Goal: Task Accomplishment & Management: Use online tool/utility

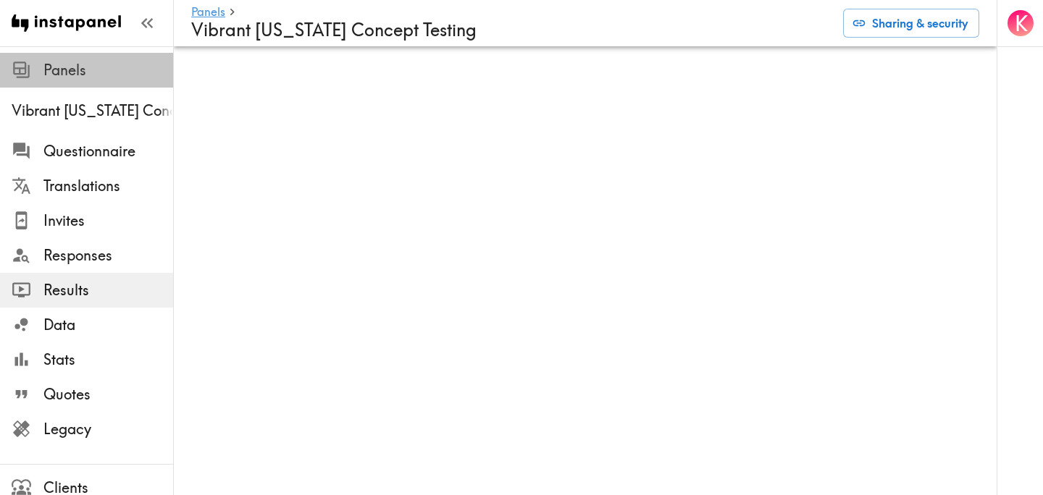
click at [44, 72] on span "Panels" at bounding box center [108, 70] width 130 height 20
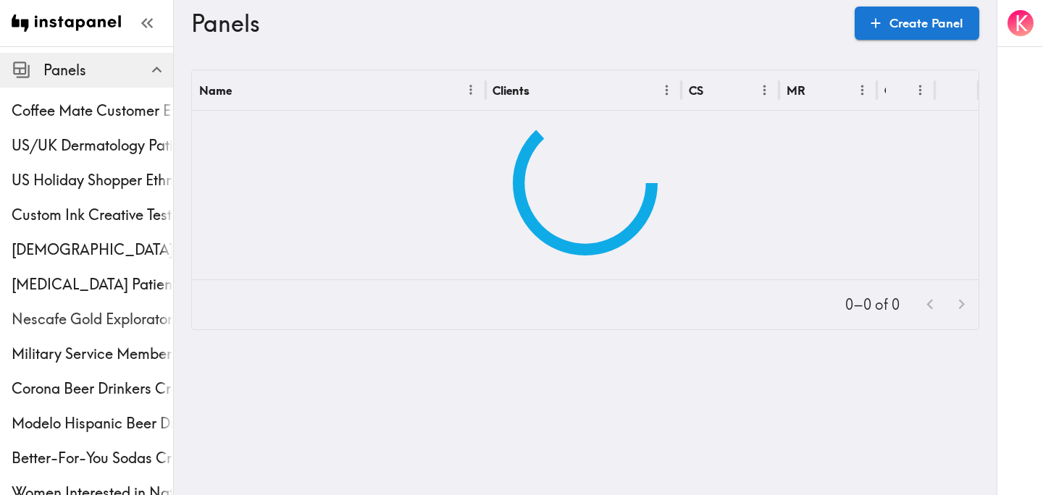
click at [83, 315] on span "Nescafe Gold Exploratory" at bounding box center [92, 319] width 161 height 20
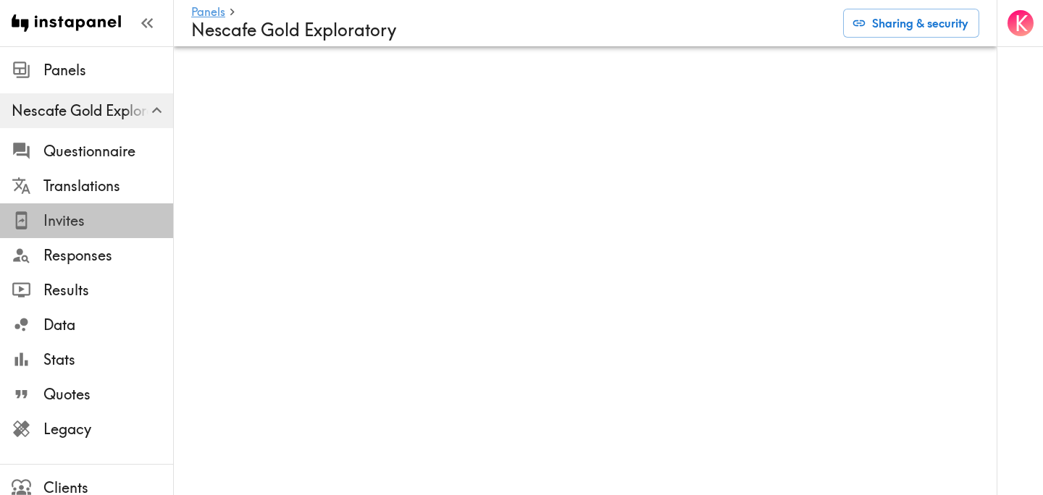
click at [100, 216] on span "Invites" at bounding box center [108, 221] width 130 height 20
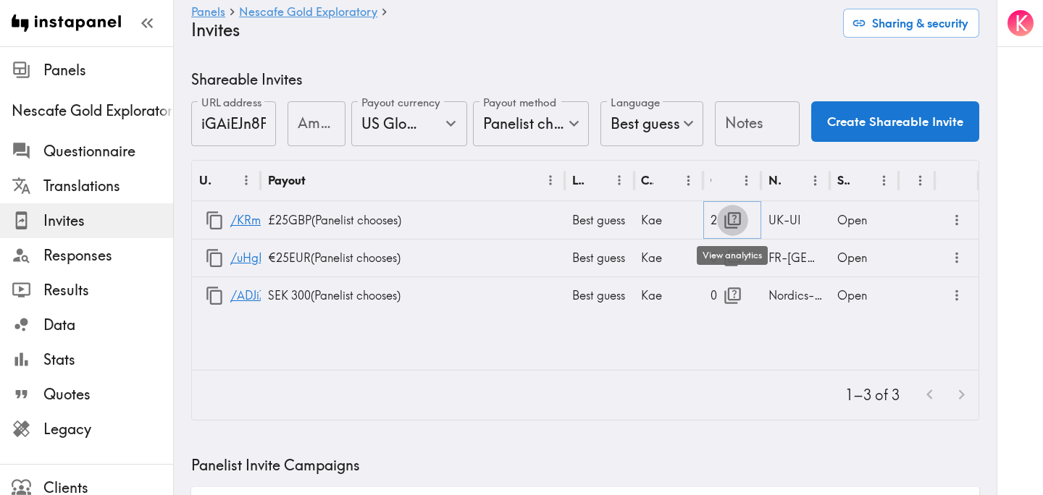
click at [725, 222] on icon "button" at bounding box center [732, 220] width 17 height 17
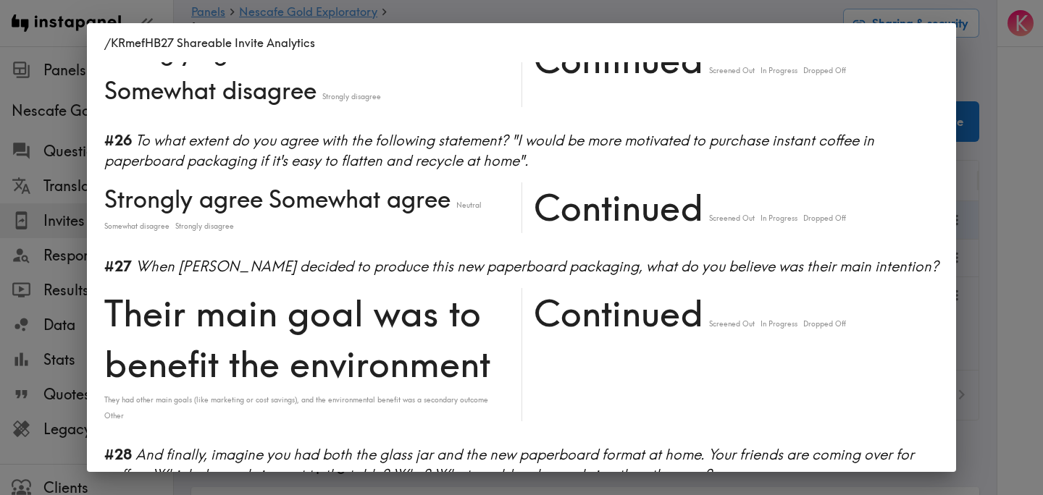
scroll to position [4259, 0]
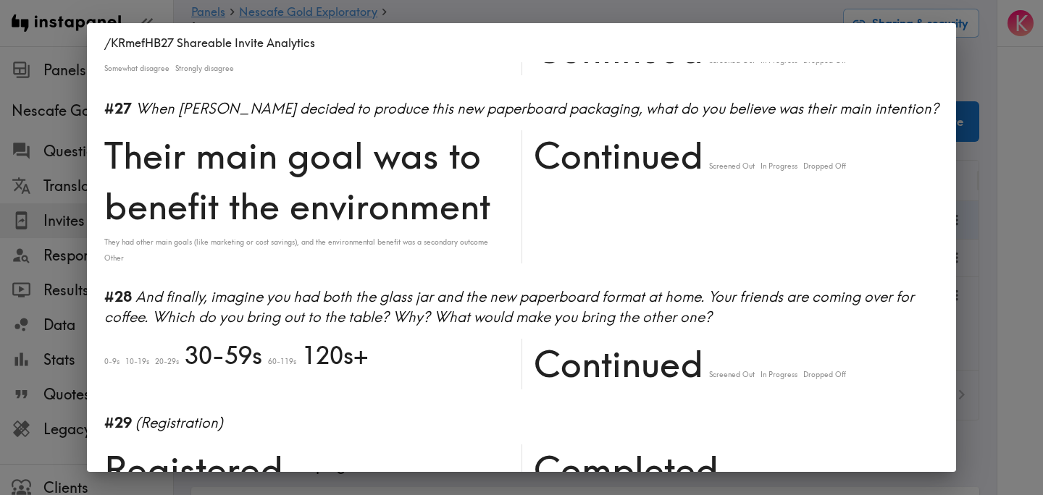
click at [1002, 274] on div "/KRmefHB27 Shareable Invite Analytics #1 There is a new instapanel! 5-9s 60-119…" at bounding box center [521, 247] width 1043 height 495
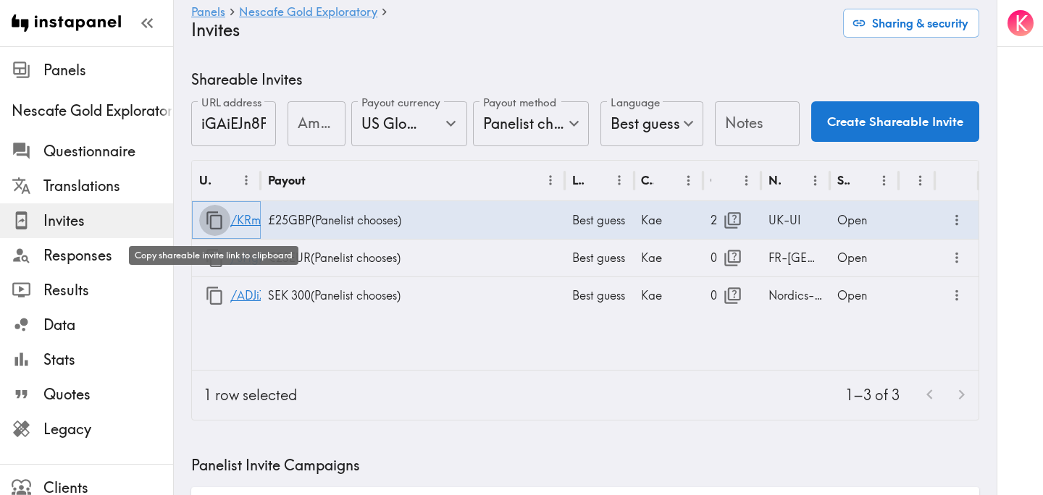
click at [213, 219] on icon "button" at bounding box center [215, 221] width 20 height 20
click at [78, 50] on ul "Panels Nescafe Gold Exploratory Questionnaire Translations Invites Responses Re…" at bounding box center [86, 255] width 173 height 417
click at [85, 67] on span "Panels" at bounding box center [108, 70] width 130 height 20
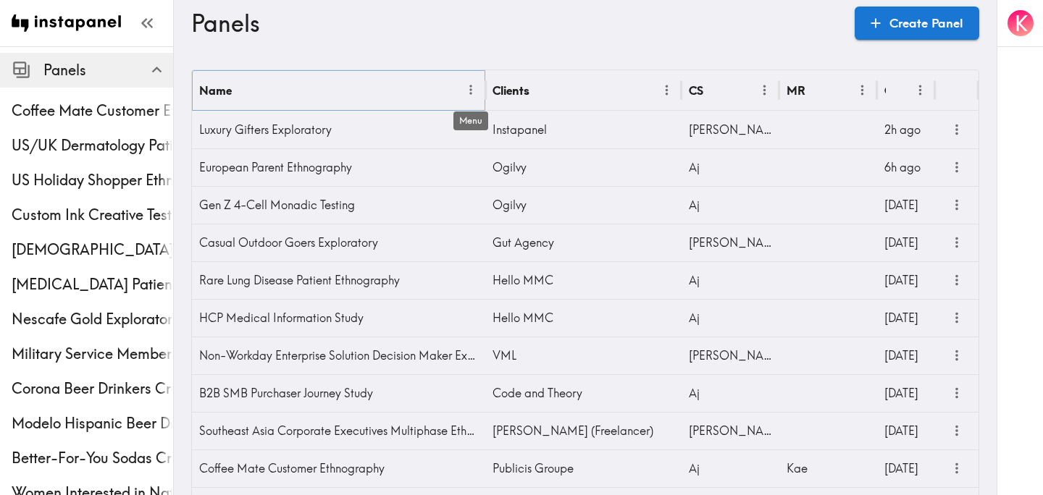
click at [476, 92] on icon "Menu" at bounding box center [470, 90] width 15 height 15
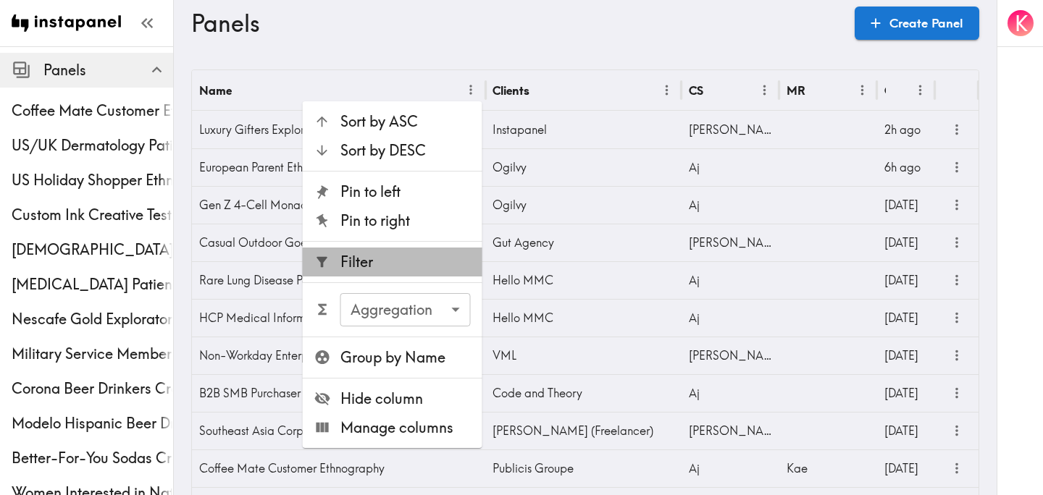
click at [405, 254] on span "Filter" at bounding box center [405, 262] width 130 height 20
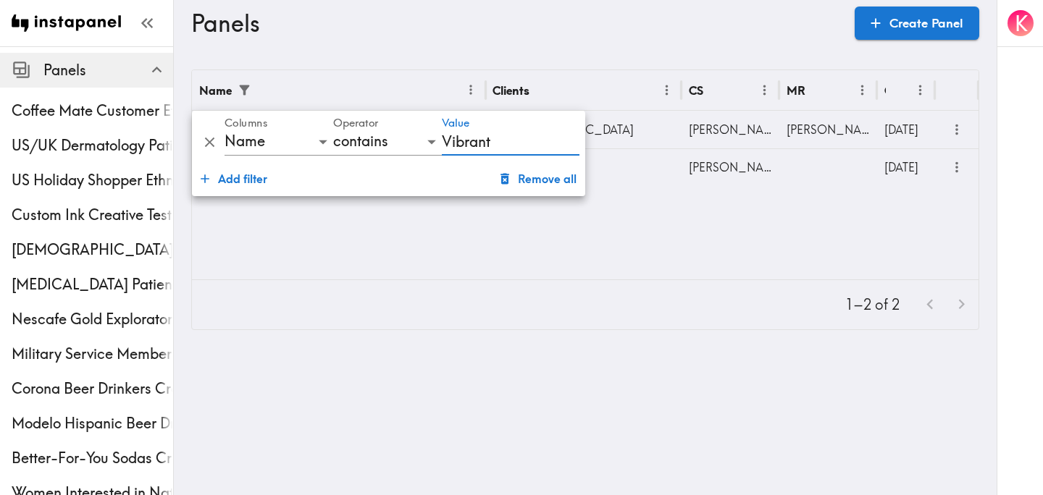
type input "Vibrant"
click at [658, 33] on h3 "Panels" at bounding box center [517, 23] width 652 height 28
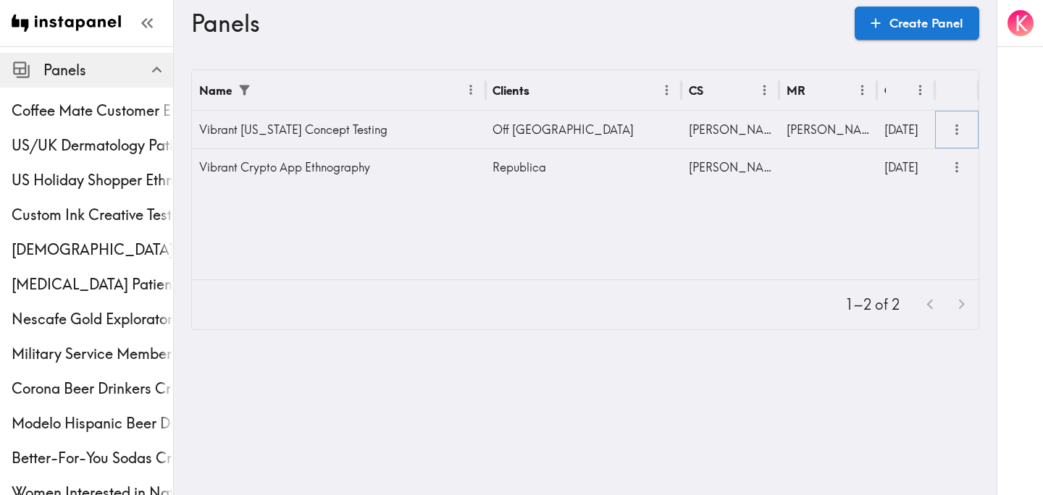
click at [957, 125] on icon "more" at bounding box center [956, 130] width 3 height 11
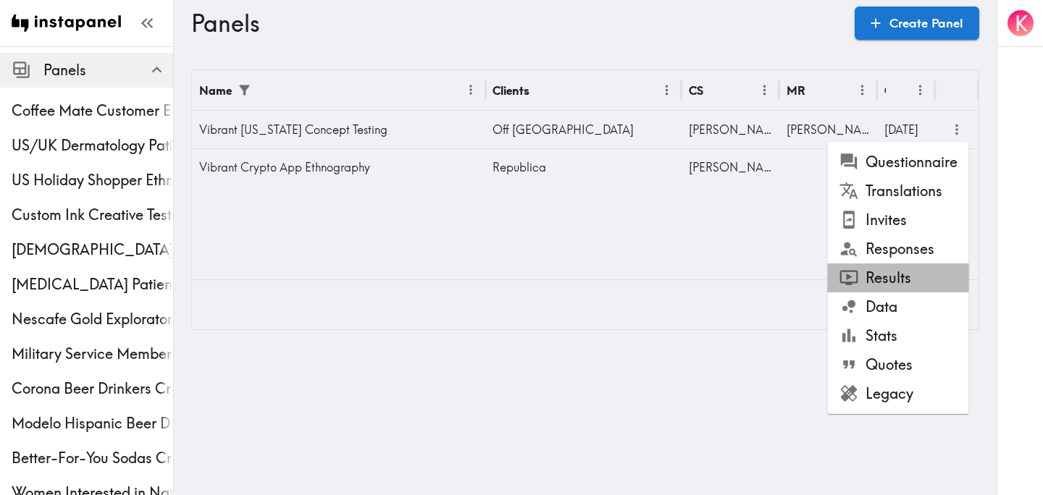
click at [898, 274] on li "Results" at bounding box center [898, 278] width 141 height 29
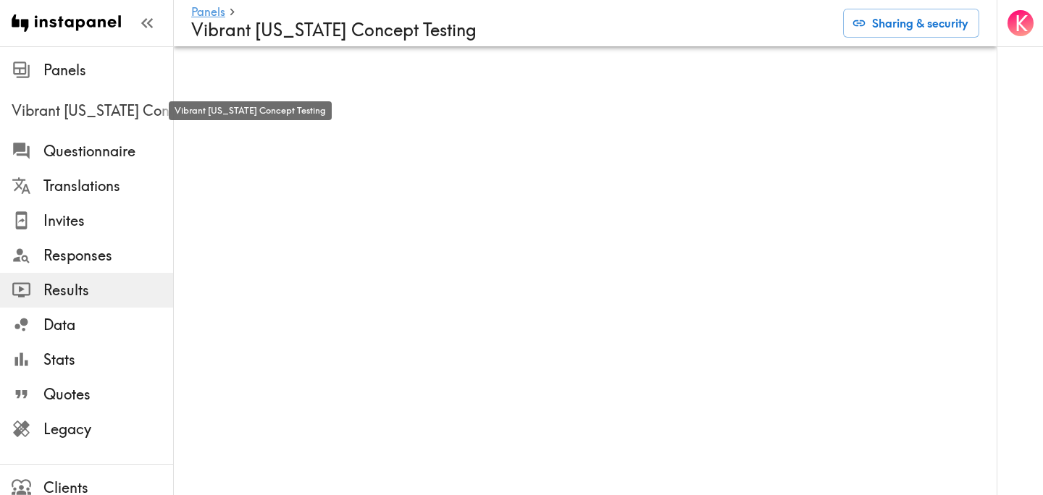
click at [101, 109] on span "Vibrant [US_STATE] Concept Testing" at bounding box center [92, 111] width 161 height 20
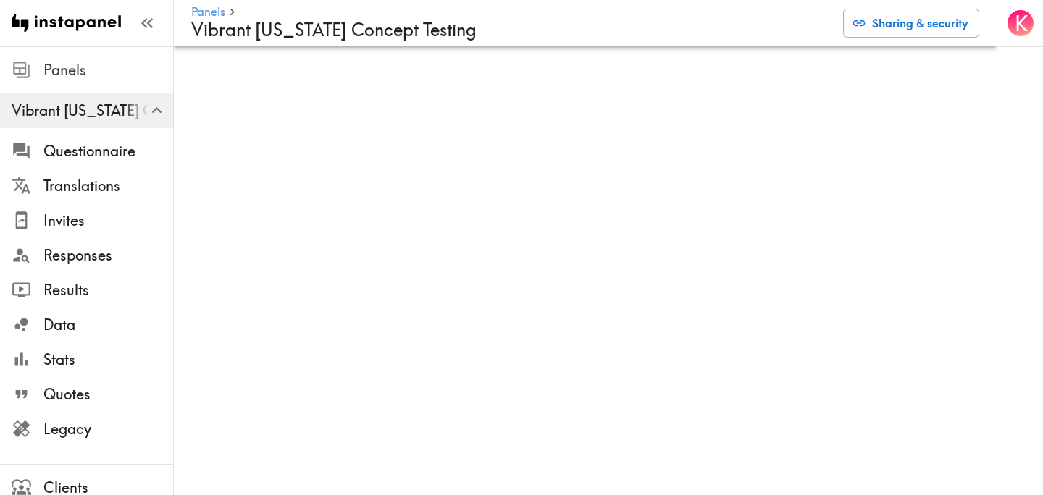
click at [103, 70] on span "Panels" at bounding box center [108, 70] width 130 height 20
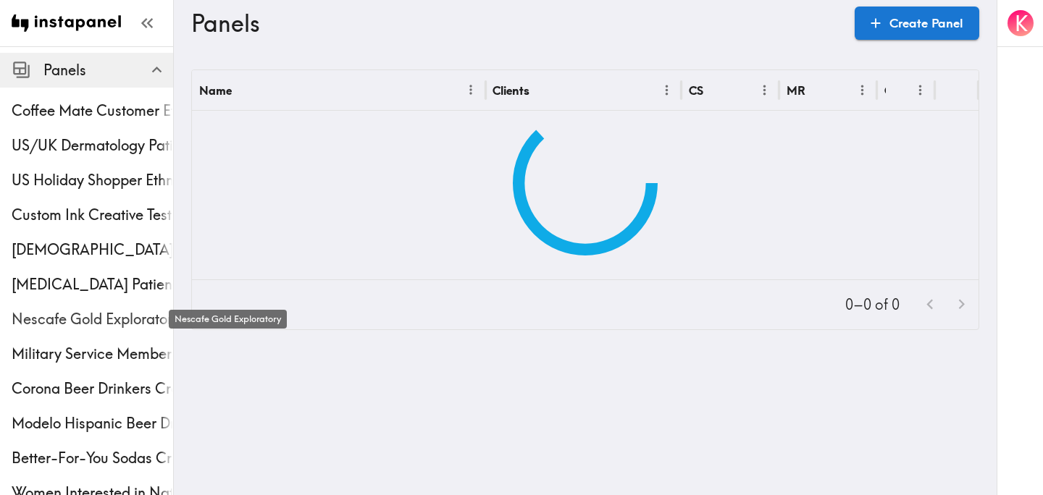
click at [80, 328] on span "Nescafe Gold Exploratory" at bounding box center [92, 319] width 161 height 20
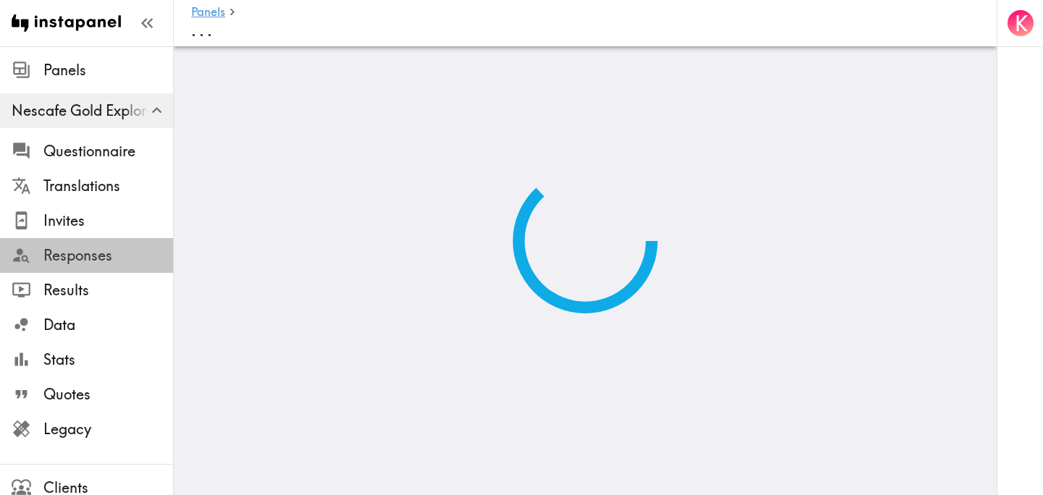
click at [104, 261] on span "Responses" at bounding box center [108, 255] width 130 height 20
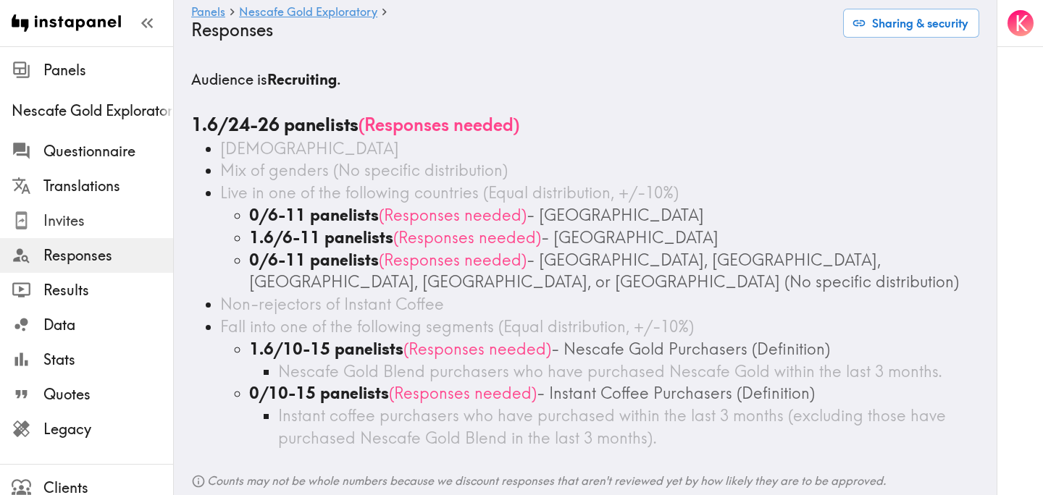
click at [90, 220] on span "Invites" at bounding box center [108, 221] width 130 height 20
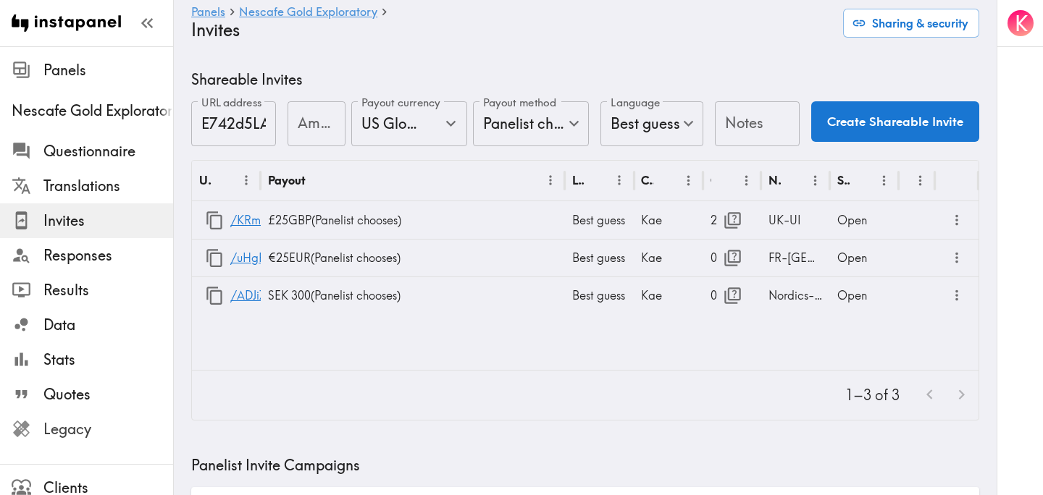
click at [93, 424] on span "Legacy" at bounding box center [108, 429] width 130 height 20
click at [107, 439] on span "Legacy" at bounding box center [108, 429] width 130 height 26
click at [88, 261] on span "Responses" at bounding box center [108, 255] width 130 height 20
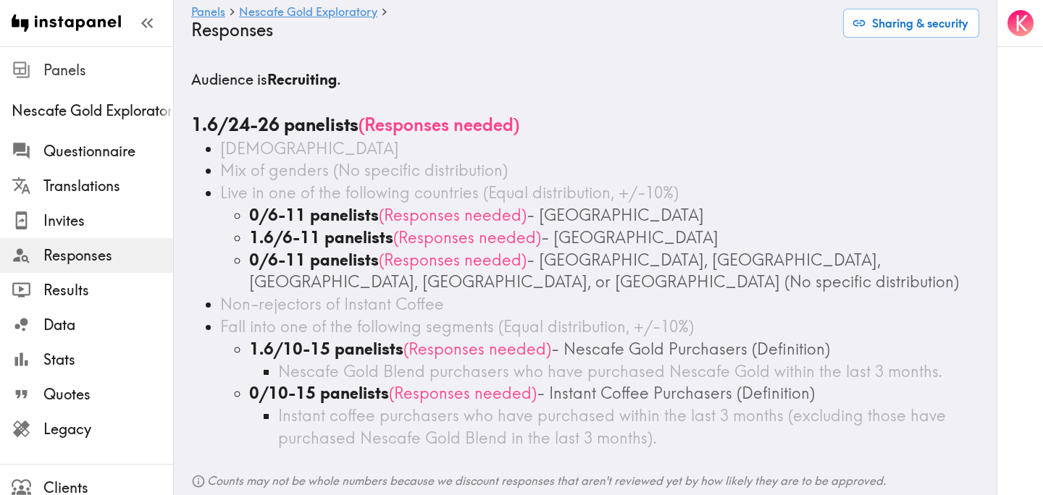
click at [83, 85] on div "Panels" at bounding box center [86, 70] width 173 height 38
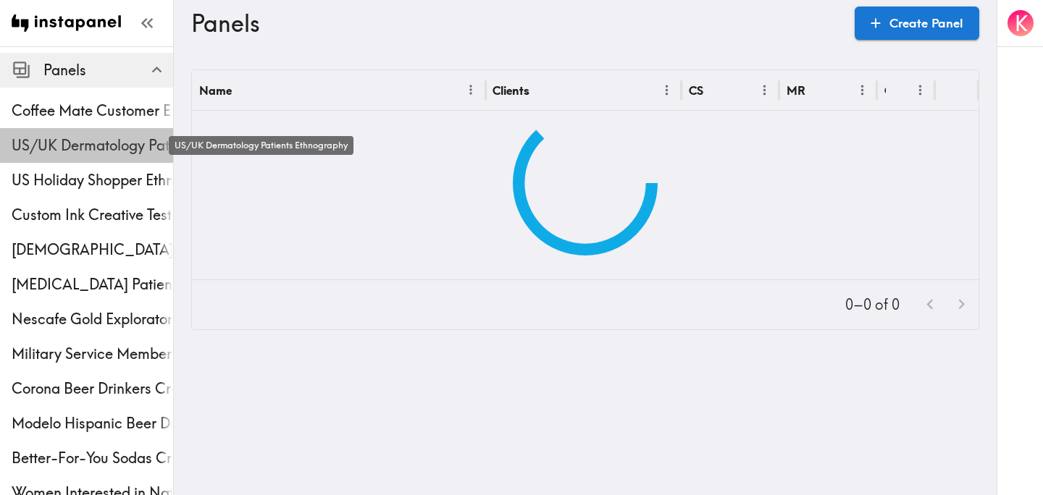
click at [82, 151] on span "US/UK Dermatology Patients Ethnography" at bounding box center [92, 145] width 161 height 20
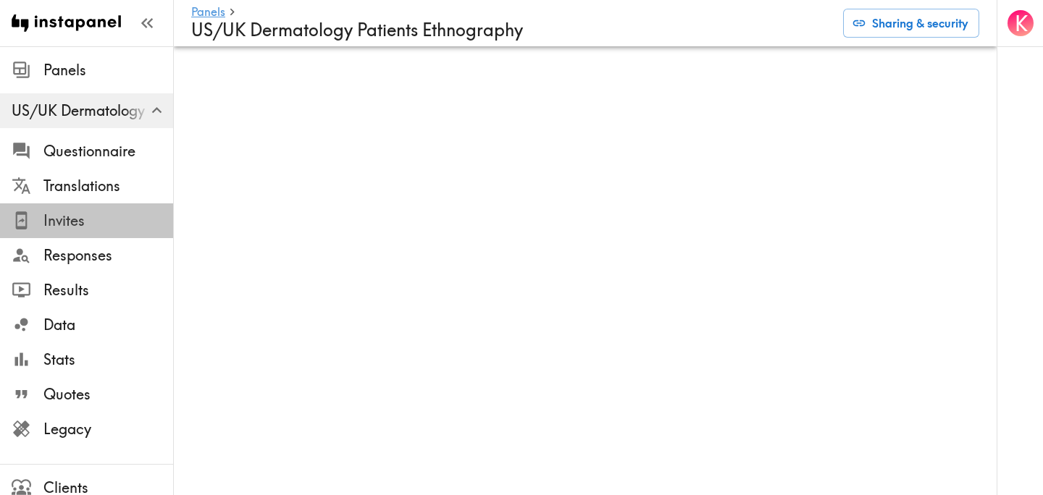
click at [95, 214] on span "Invites" at bounding box center [108, 221] width 130 height 20
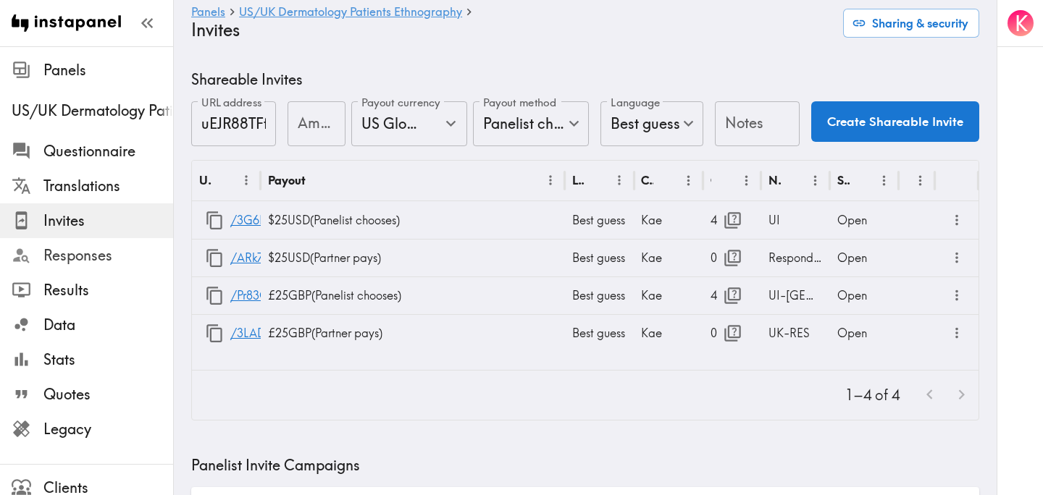
click at [97, 262] on span "Responses" at bounding box center [108, 255] width 130 height 20
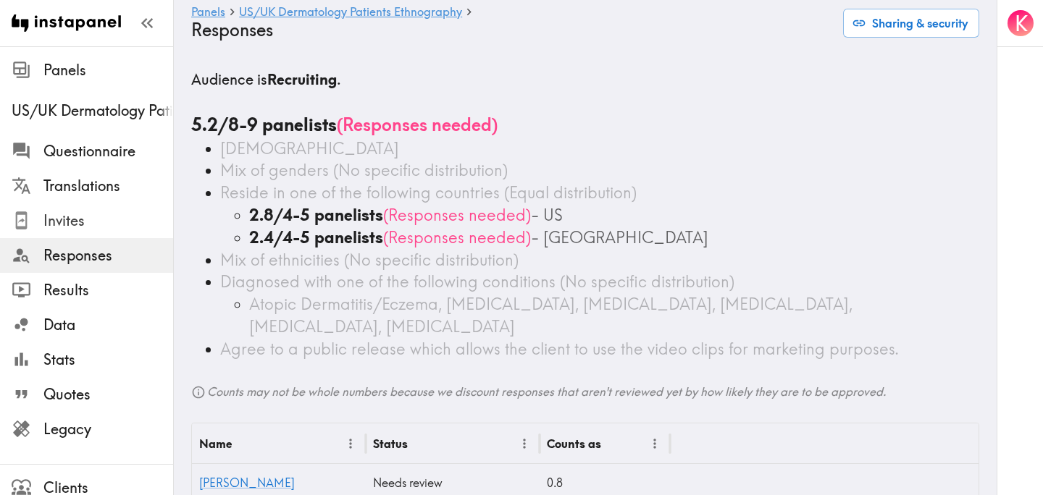
click at [81, 216] on span "Invites" at bounding box center [108, 221] width 130 height 20
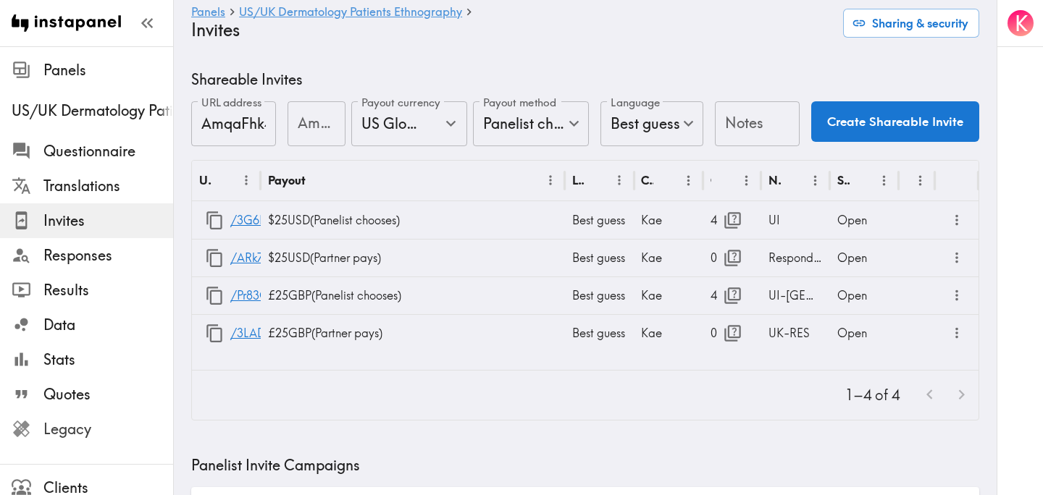
click at [83, 438] on span "Legacy" at bounding box center [108, 429] width 130 height 20
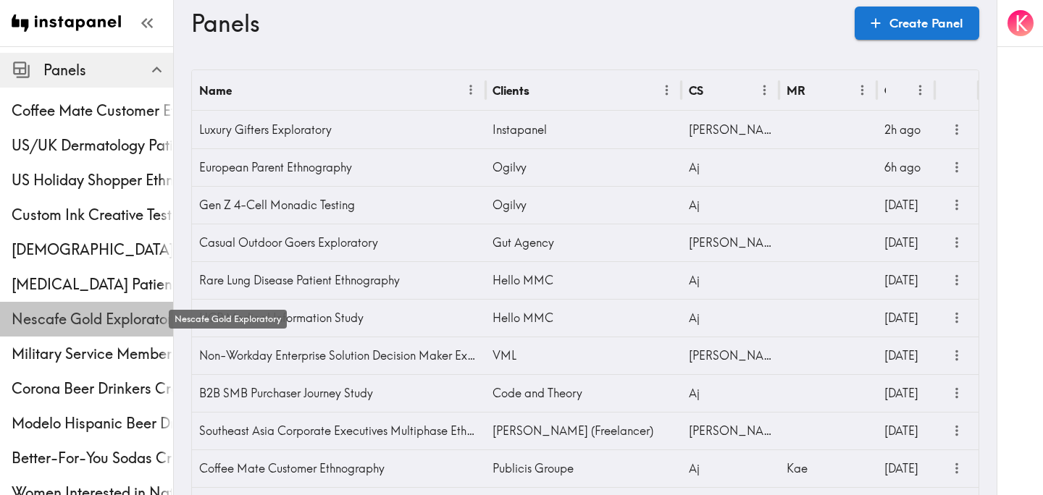
click at [88, 326] on span "Nescafe Gold Exploratory" at bounding box center [92, 319] width 161 height 20
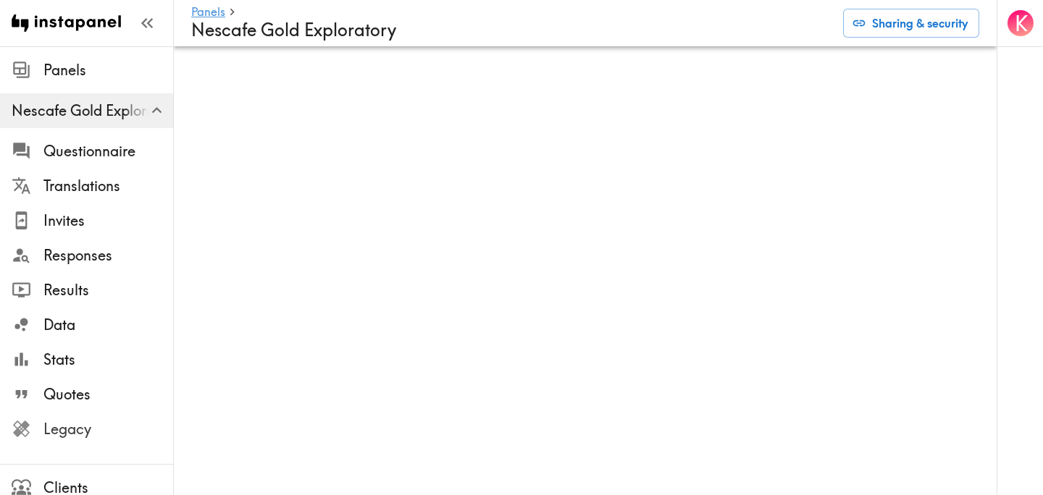
click at [109, 424] on span "Legacy" at bounding box center [108, 429] width 130 height 20
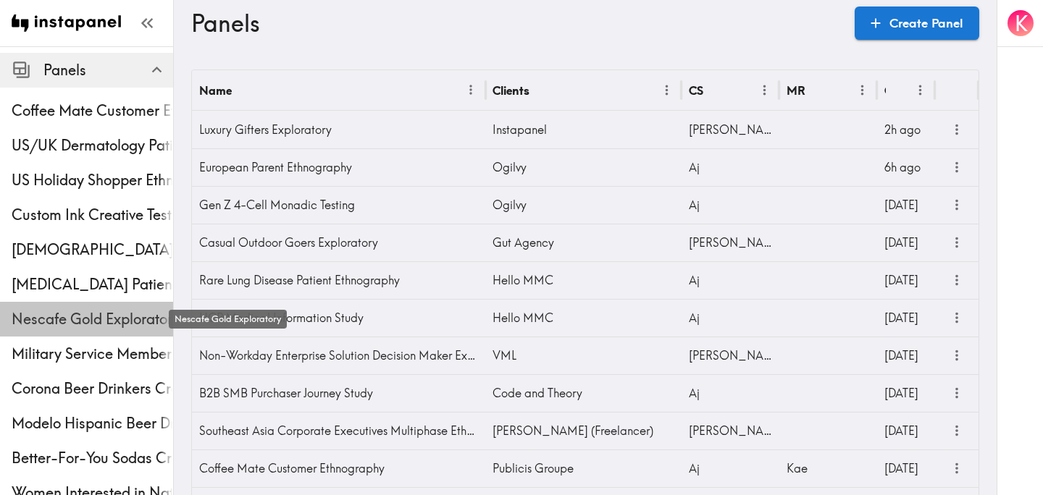
click at [106, 311] on span "Nescafe Gold Exploratory" at bounding box center [92, 319] width 161 height 20
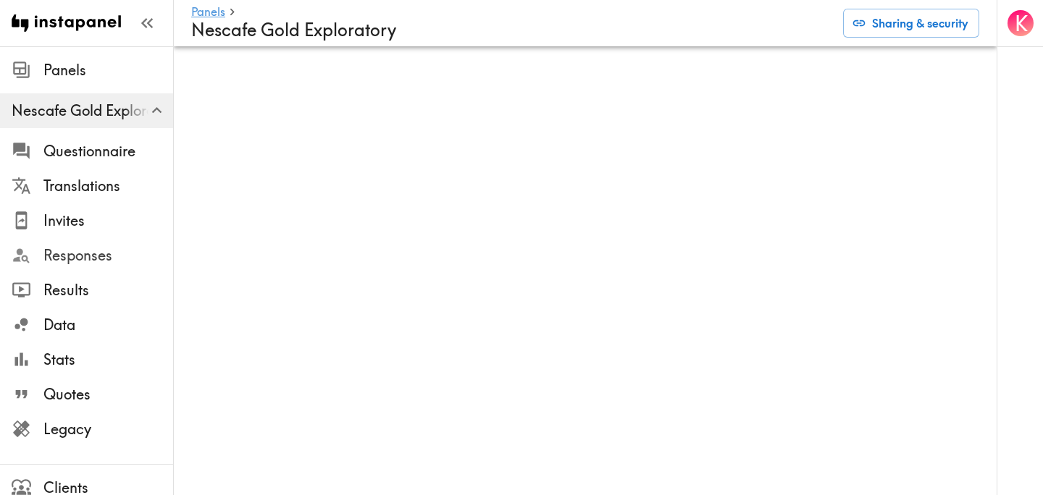
click at [111, 257] on span "Responses" at bounding box center [108, 255] width 130 height 20
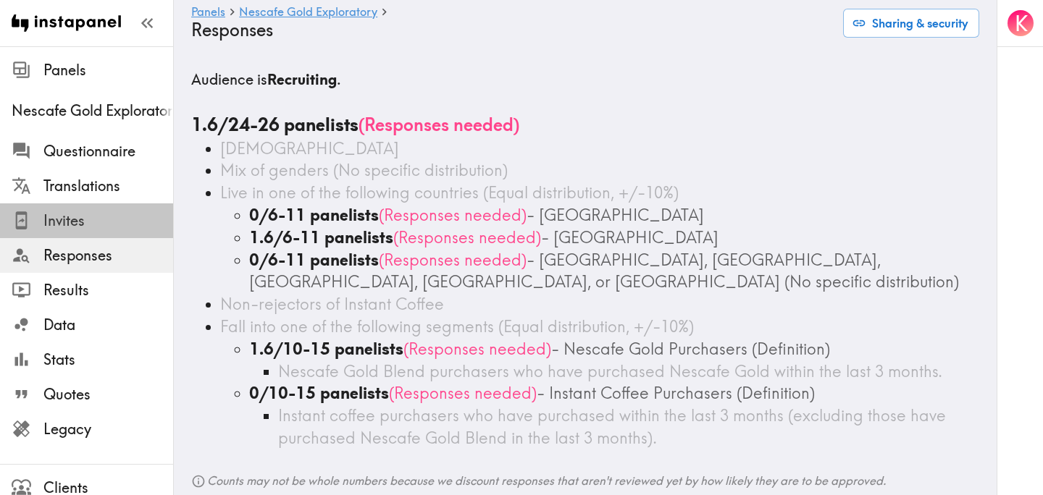
click at [83, 218] on span "Invites" at bounding box center [108, 221] width 130 height 20
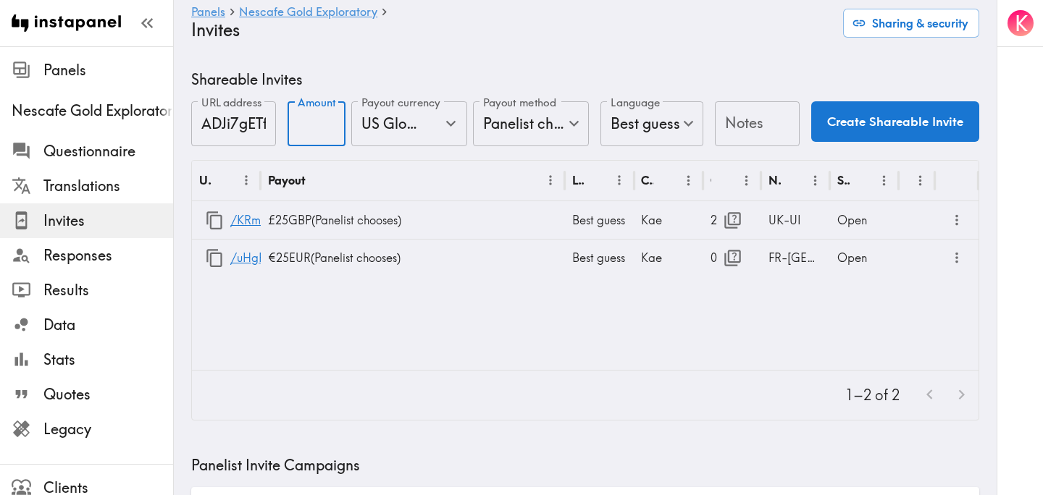
click at [299, 125] on input "Amount" at bounding box center [316, 123] width 58 height 45
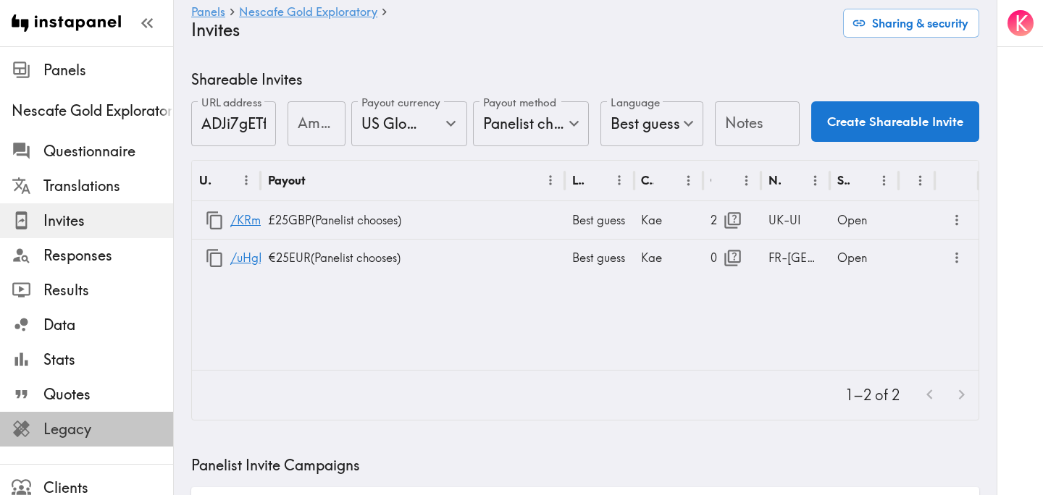
click at [84, 429] on span "Legacy" at bounding box center [108, 429] width 130 height 20
click at [305, 121] on input "Amount" at bounding box center [316, 123] width 58 height 45
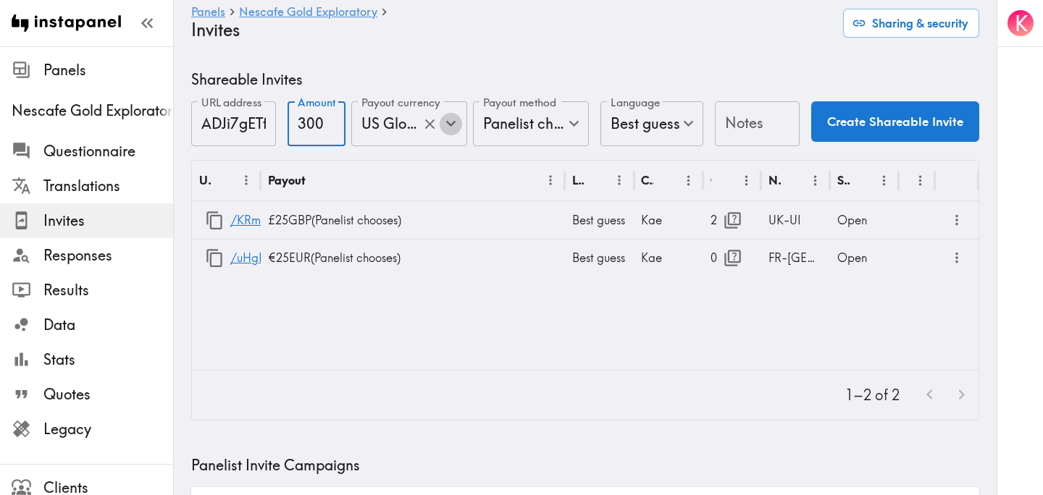
click at [460, 127] on icon "Open" at bounding box center [451, 124] width 20 height 20
type input "300"
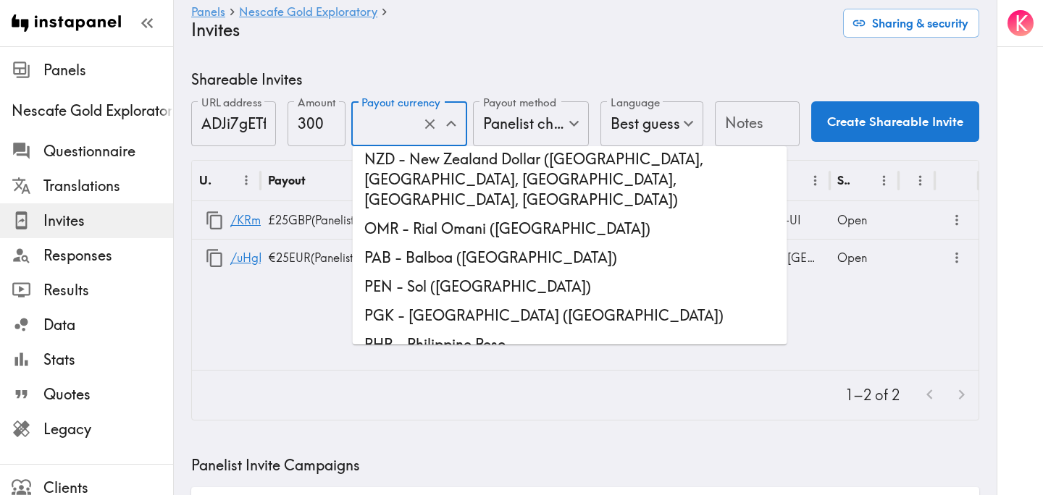
scroll to position [3347, 0]
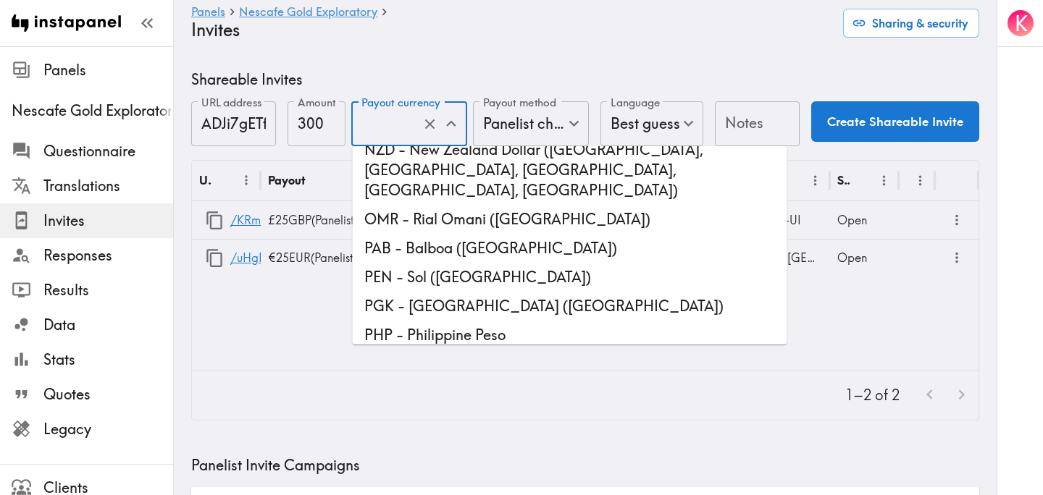
type input "SEK - Swedish Krona"
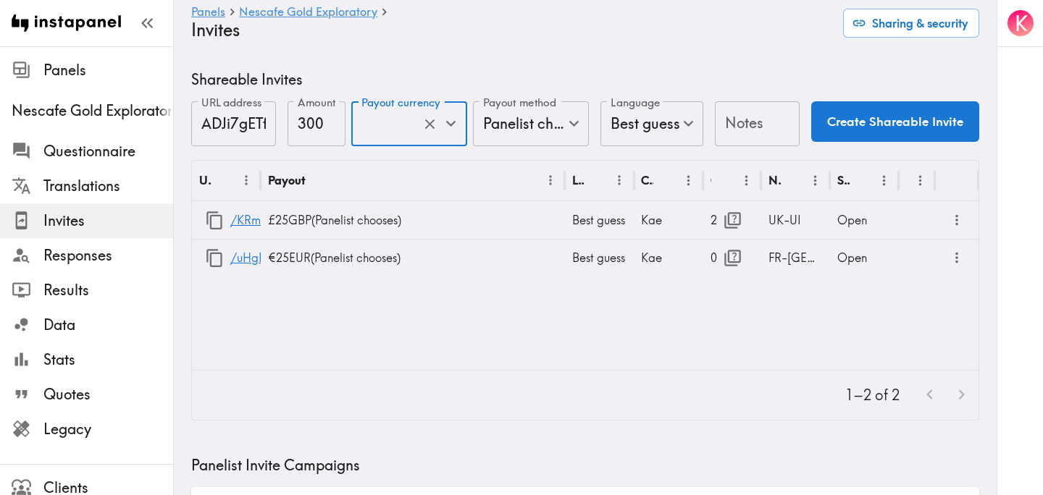
scroll to position [0, 0]
click at [751, 130] on input "Notes" at bounding box center [757, 123] width 85 height 45
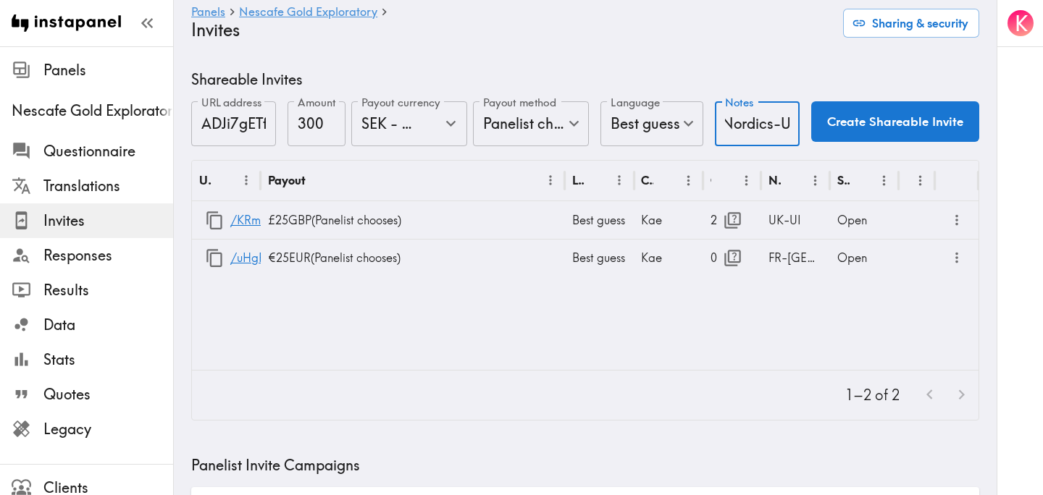
scroll to position [0, 7]
type input "Nordics-UI"
click at [956, 255] on icon "more" at bounding box center [956, 258] width 17 height 17
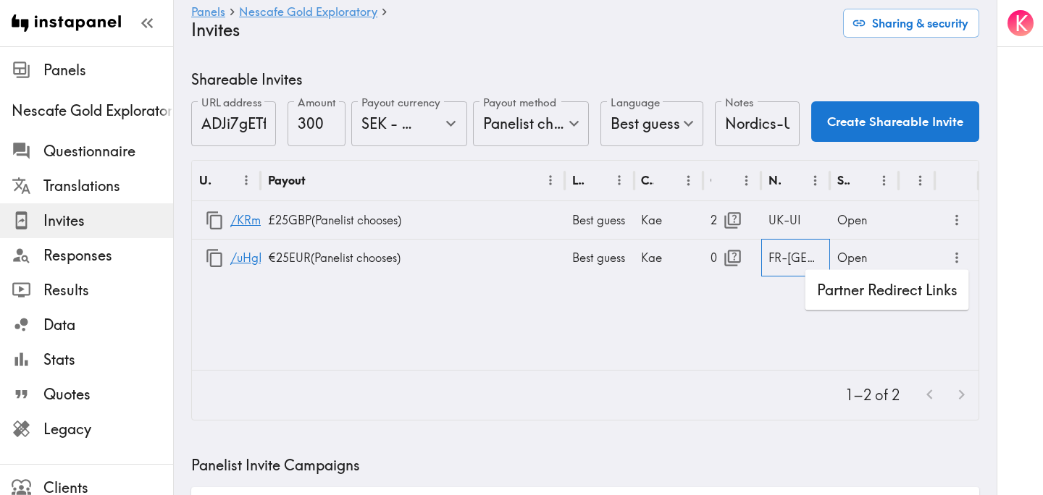
click at [777, 252] on div "FR-[GEOGRAPHIC_DATA]" at bounding box center [795, 258] width 69 height 38
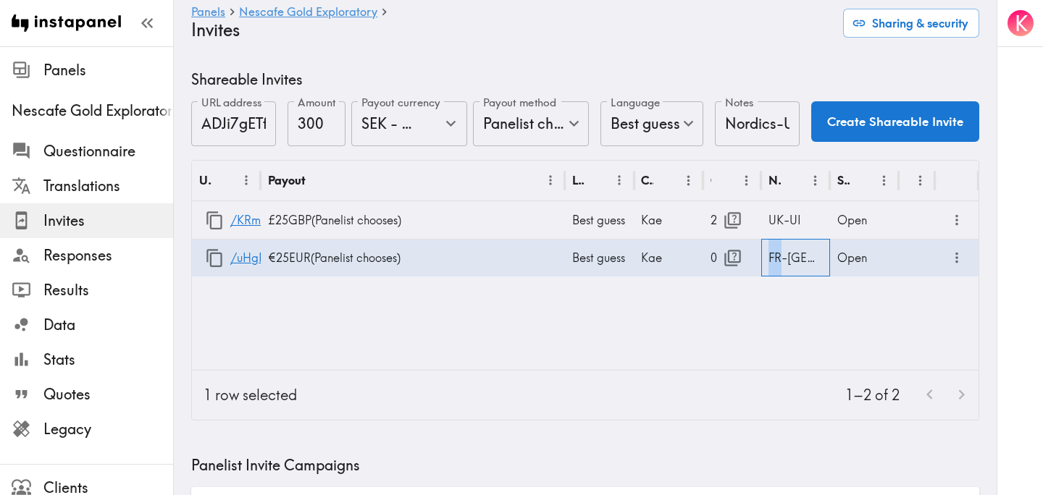
click at [777, 252] on div "FR-[GEOGRAPHIC_DATA]" at bounding box center [795, 258] width 69 height 38
click at [809, 262] on input "FR-[GEOGRAPHIC_DATA]" at bounding box center [795, 262] width 69 height 45
click at [810, 264] on input "FR-[GEOGRAPHIC_DATA]" at bounding box center [795, 262] width 69 height 45
type input "FR-UI"
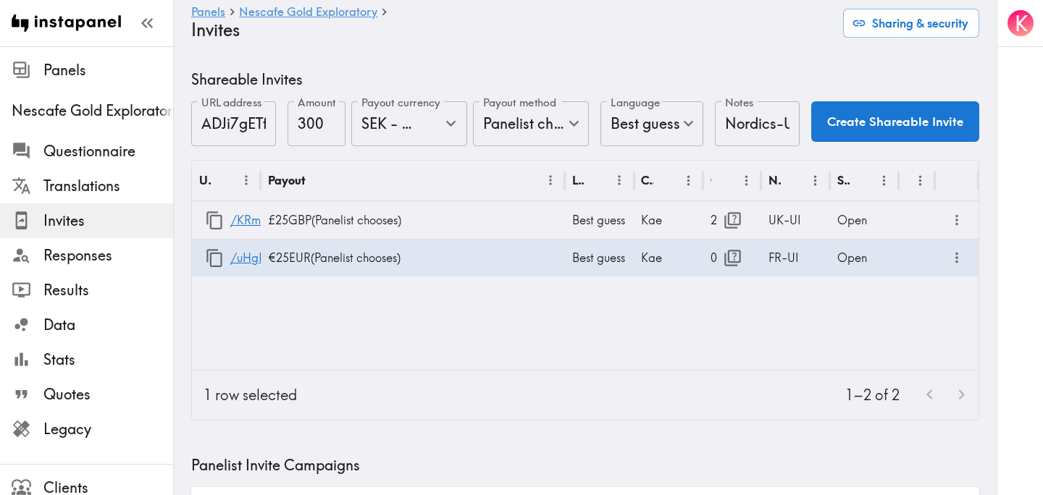
click at [750, 327] on div "URL Payout Language Creator Opens Notes Status /KRmefHB27 £25 GBP ( Panelist ch…" at bounding box center [585, 265] width 786 height 209
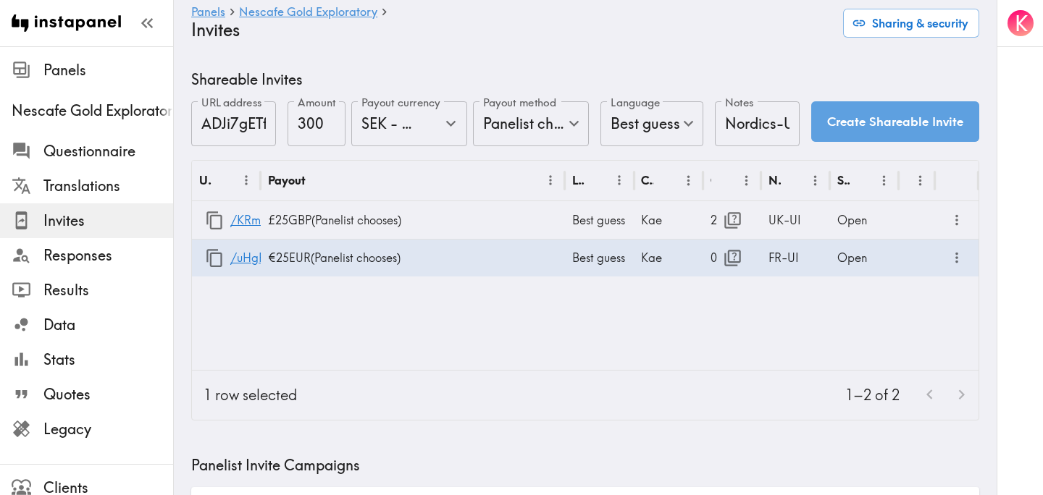
click at [855, 128] on button "Create Shareable Invite" at bounding box center [895, 121] width 168 height 41
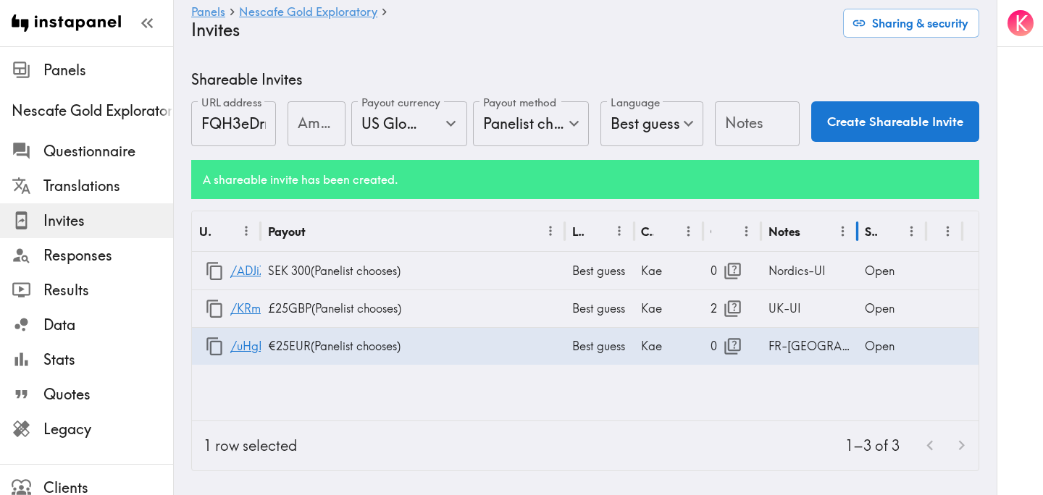
drag, startPoint x: 828, startPoint y: 228, endPoint x: 856, endPoint y: 229, distance: 27.5
click at [856, 229] on div at bounding box center [857, 231] width 7 height 41
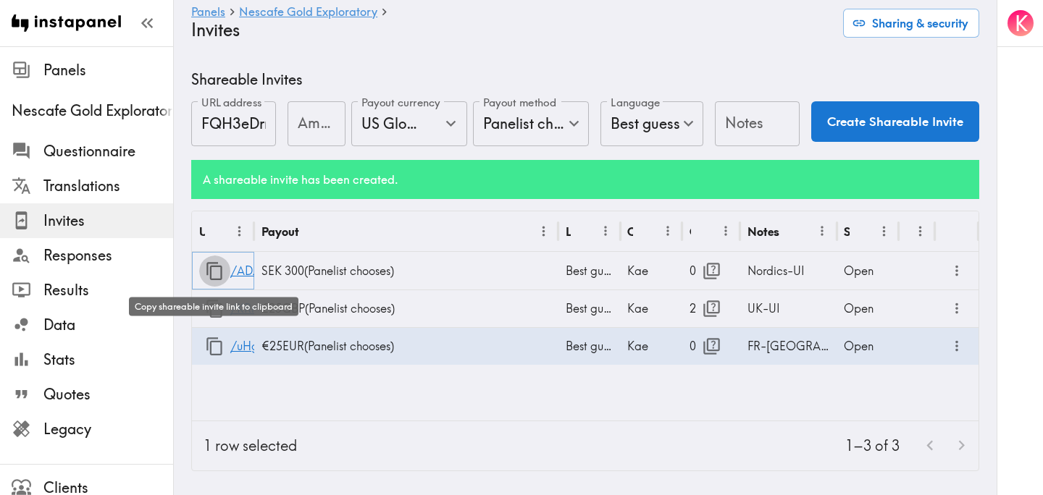
click at [214, 277] on icon "button" at bounding box center [215, 271] width 20 height 20
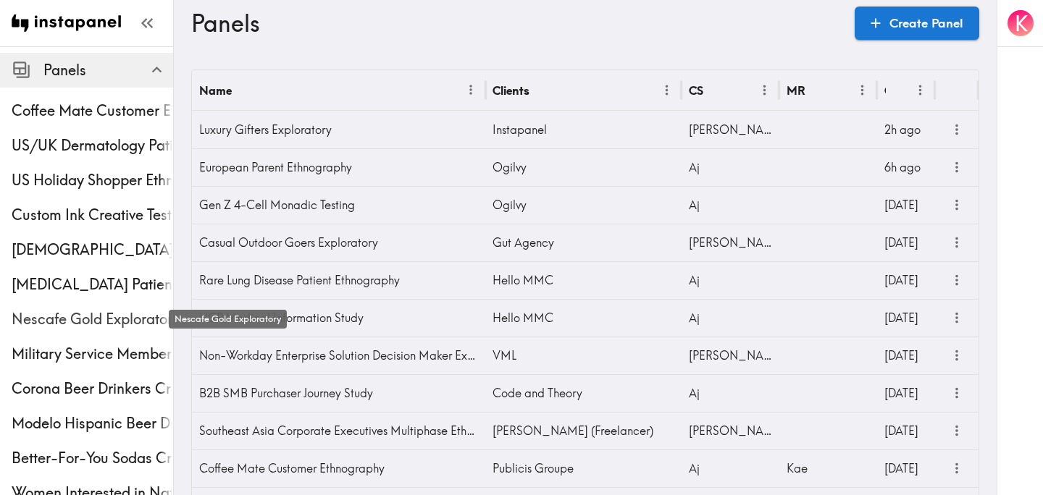
click at [58, 332] on div "Nescafe Gold Exploratory" at bounding box center [86, 319] width 173 height 38
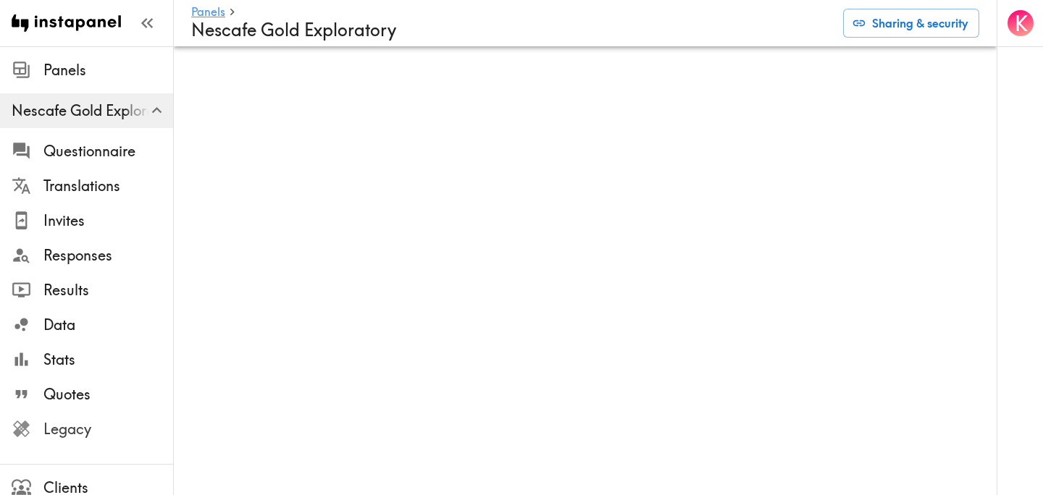
click at [87, 434] on span "Legacy" at bounding box center [108, 429] width 130 height 20
